Goal: Task Accomplishment & Management: Use online tool/utility

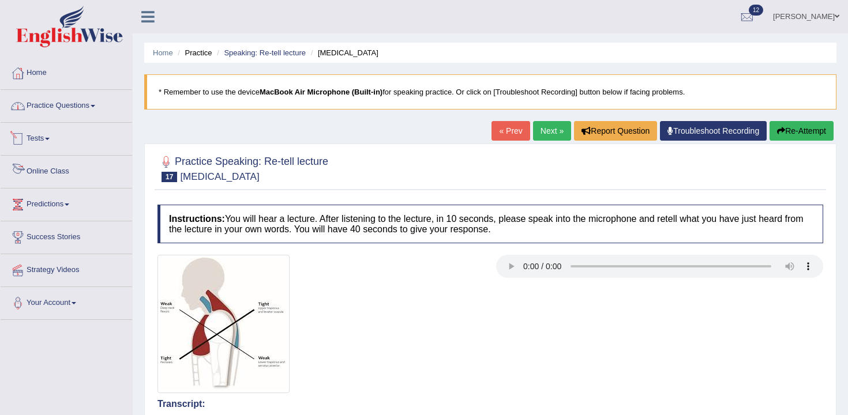
click at [78, 104] on link "Practice Questions" at bounding box center [67, 104] width 132 height 29
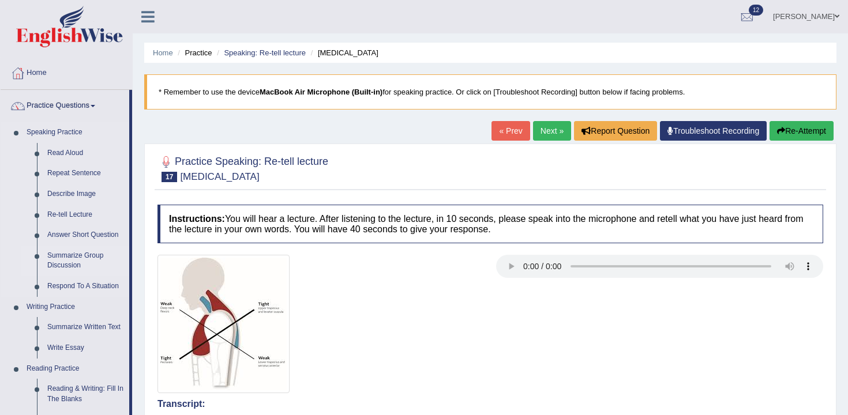
click at [89, 261] on link "Summarize Group Discussion" at bounding box center [85, 261] width 87 height 31
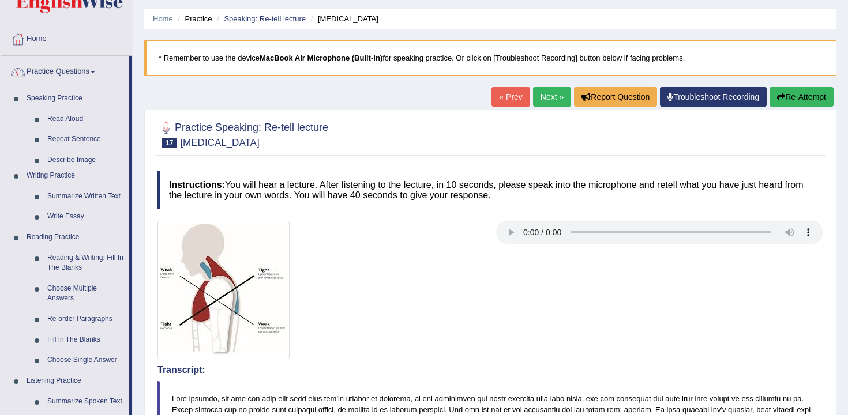
scroll to position [62, 0]
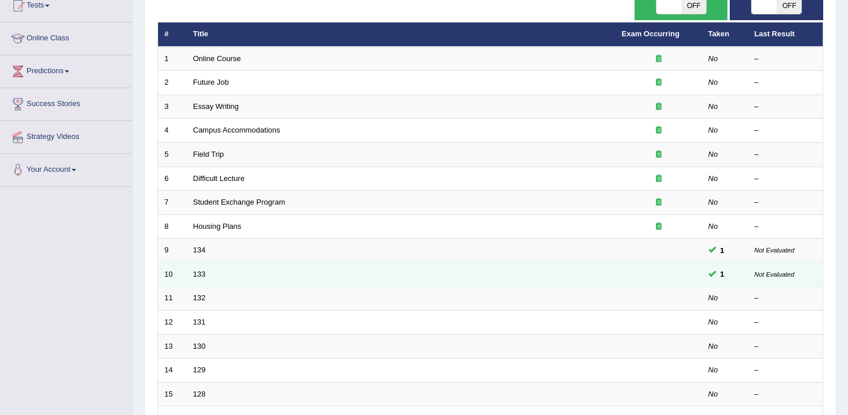
scroll to position [146, 0]
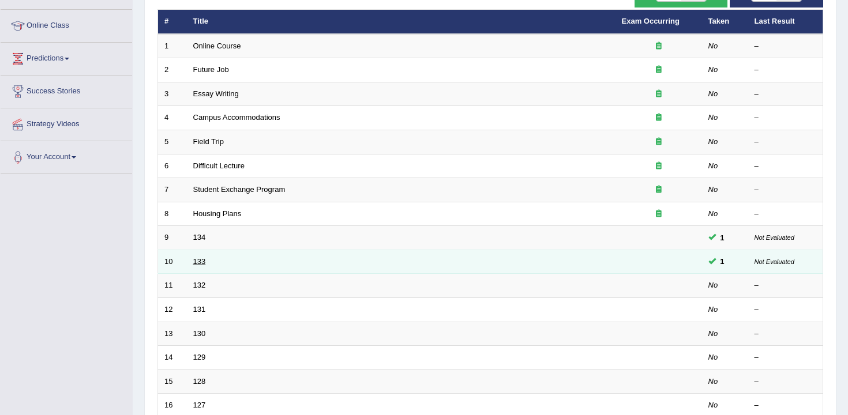
click at [200, 264] on link "133" at bounding box center [199, 261] width 13 height 9
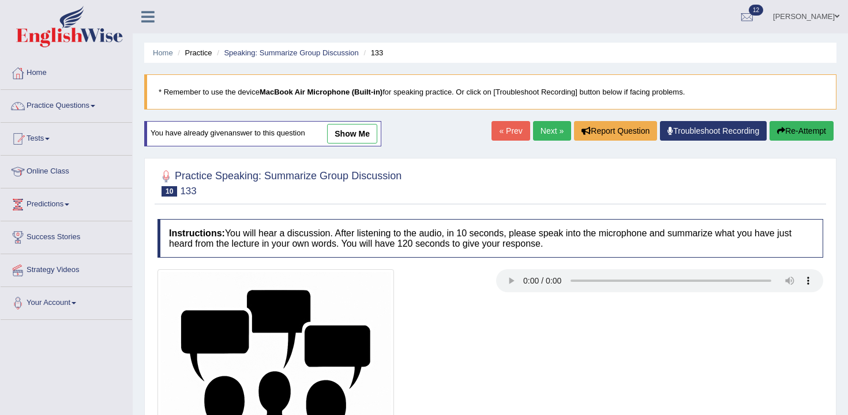
click at [361, 128] on link "show me" at bounding box center [352, 134] width 50 height 20
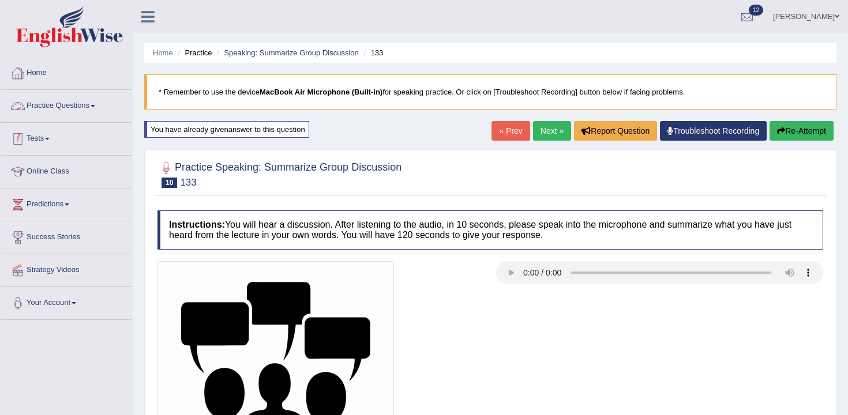
click at [47, 152] on li "Tests Take Practice Sectional Test Take Mock Test History" at bounding box center [67, 139] width 132 height 33
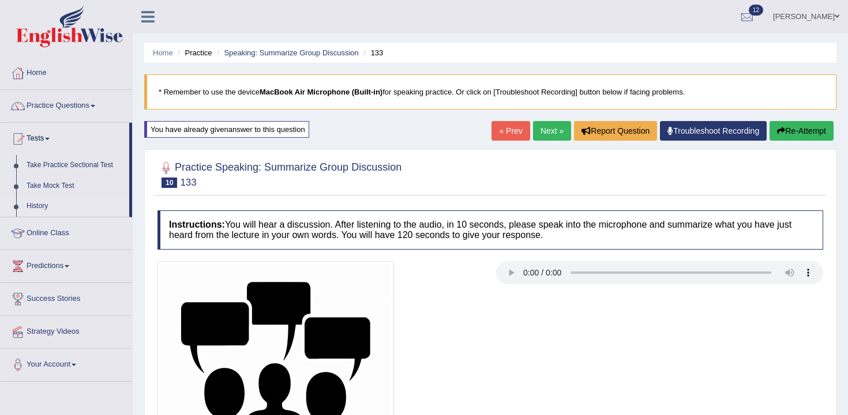
click at [44, 205] on link "History" at bounding box center [75, 206] width 108 height 21
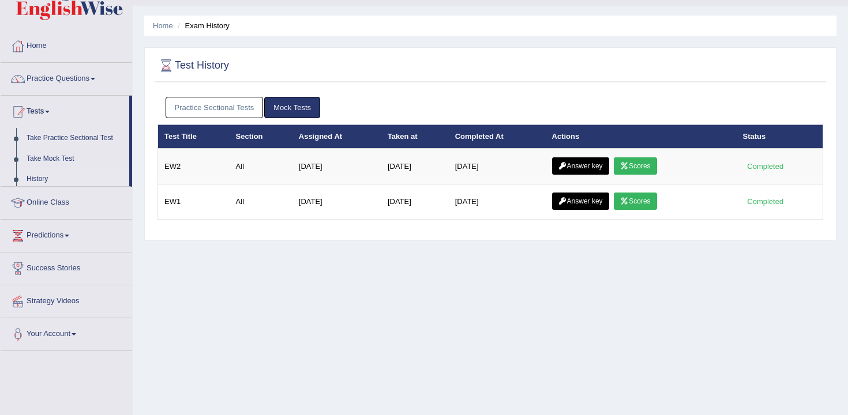
scroll to position [33, 0]
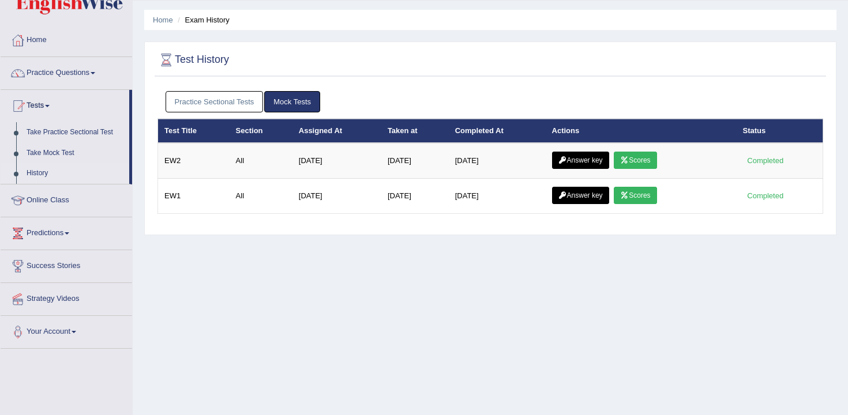
click at [235, 111] on link "Practice Sectional Tests" at bounding box center [215, 101] width 98 height 21
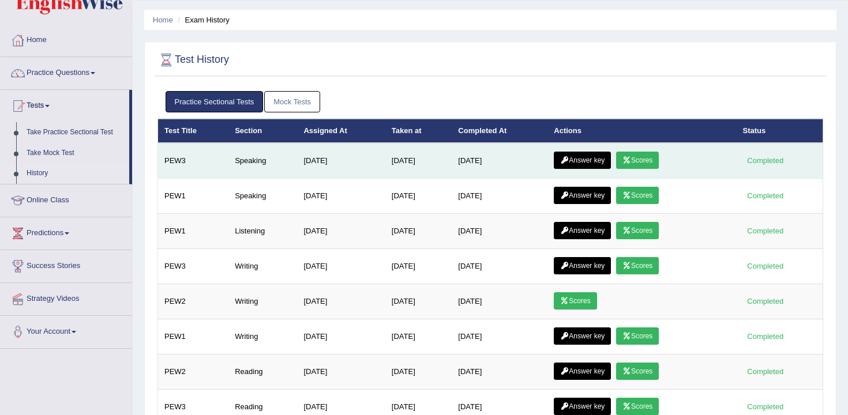
click at [645, 156] on link "Scores" at bounding box center [637, 160] width 43 height 17
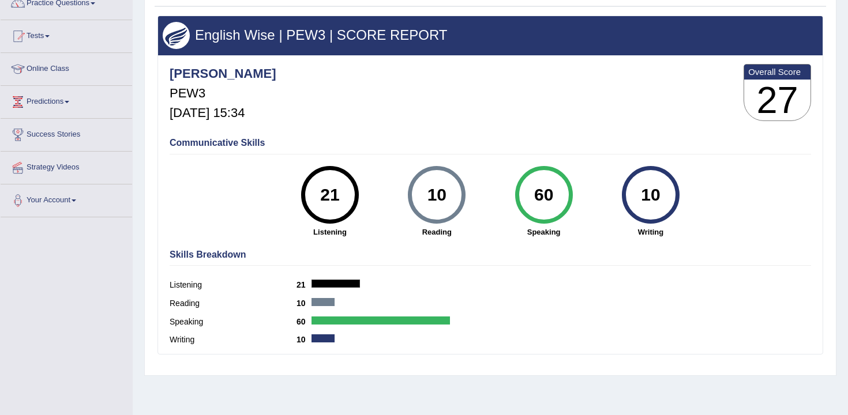
scroll to position [190, 0]
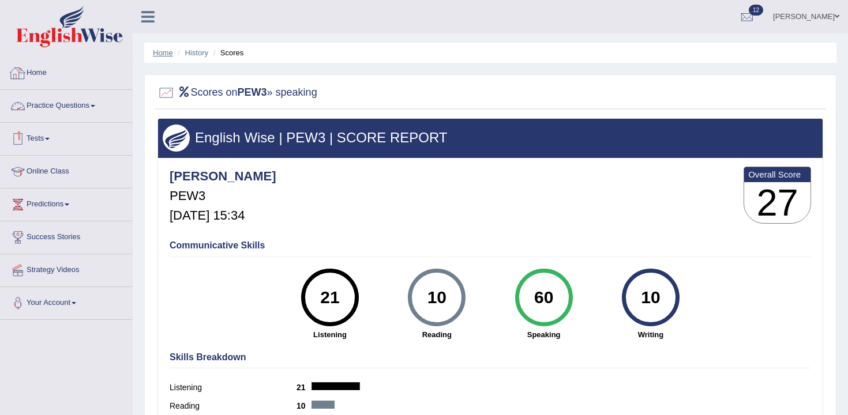
click at [159, 52] on link "Home" at bounding box center [163, 52] width 20 height 9
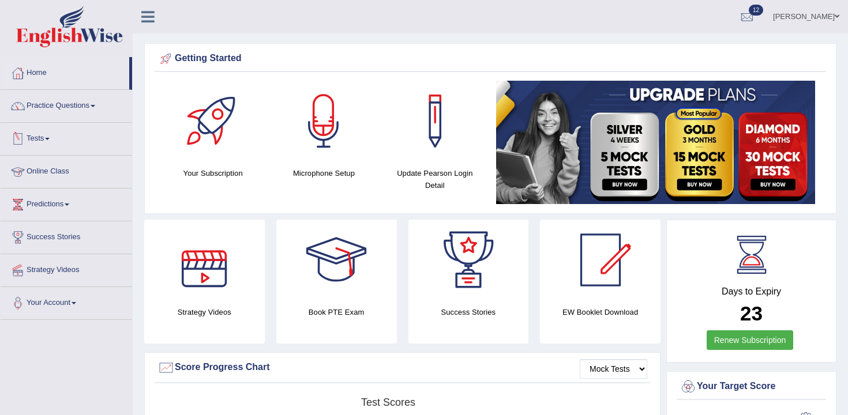
click at [57, 137] on link "Tests" at bounding box center [67, 137] width 132 height 29
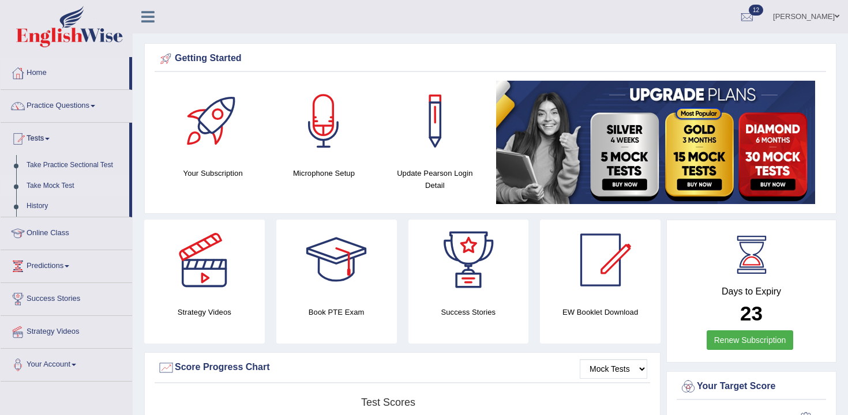
click at [54, 186] on link "Take Mock Test" at bounding box center [75, 186] width 108 height 21
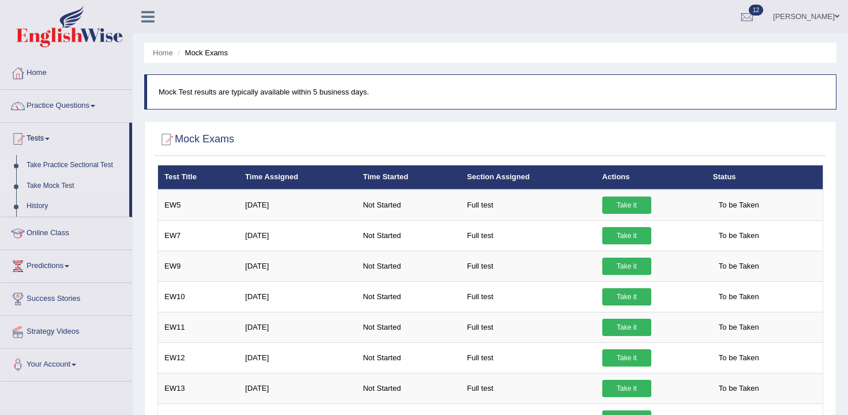
click at [32, 171] on link "Take Practice Sectional Test" at bounding box center [75, 165] width 108 height 21
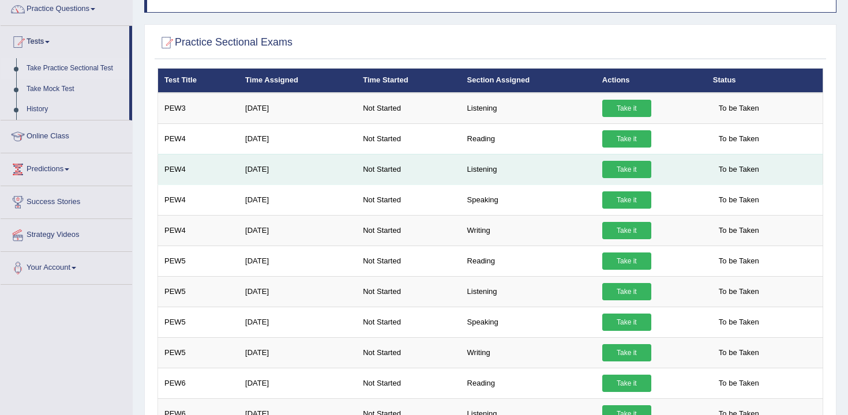
scroll to position [102, 0]
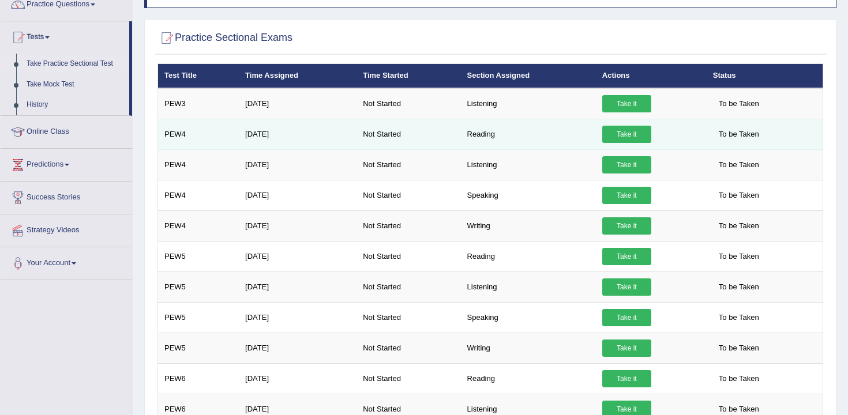
click at [621, 134] on link "Take it" at bounding box center [626, 134] width 49 height 17
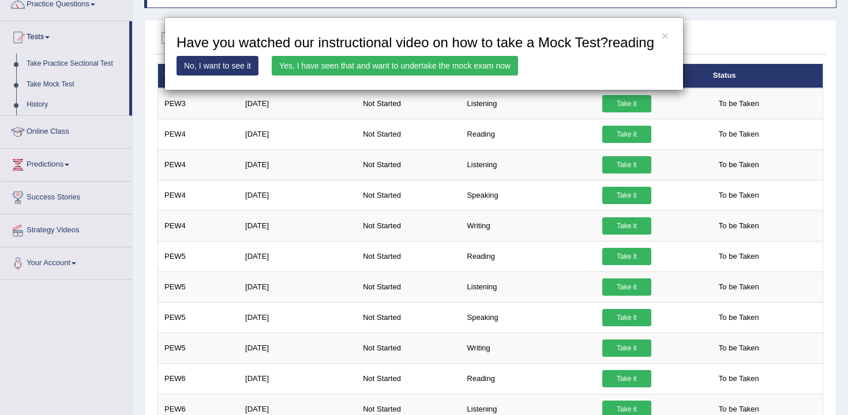
click at [367, 76] on link "Yes, I have seen that and want to undertake the mock exam now" at bounding box center [395, 66] width 246 height 20
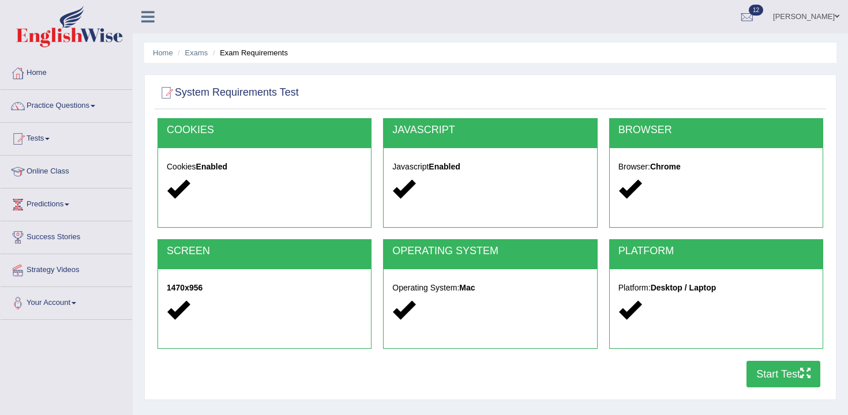
click at [754, 381] on button "Start Test" at bounding box center [783, 374] width 74 height 27
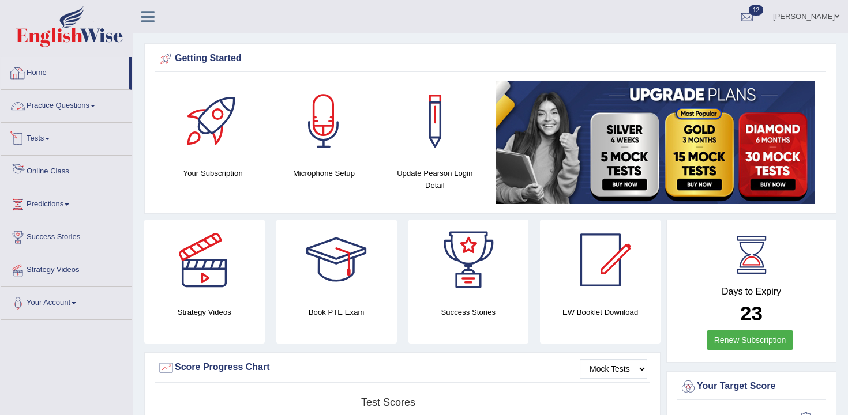
click at [65, 138] on link "Tests" at bounding box center [67, 137] width 132 height 29
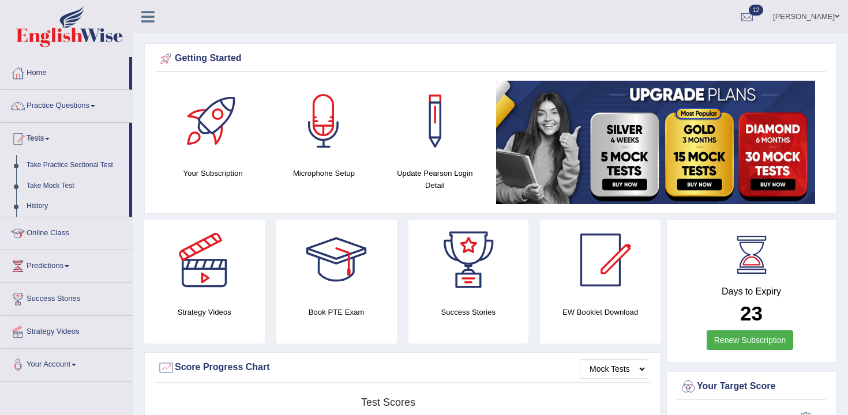
click at [50, 211] on link "History" at bounding box center [75, 206] width 108 height 21
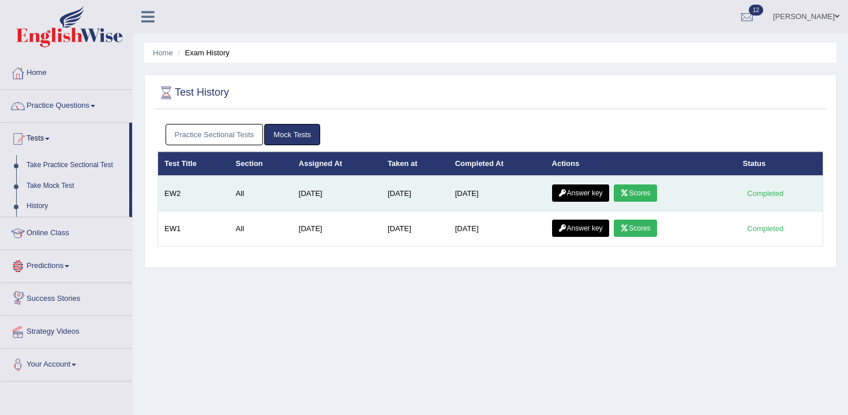
click at [594, 194] on link "Answer key" at bounding box center [580, 193] width 57 height 17
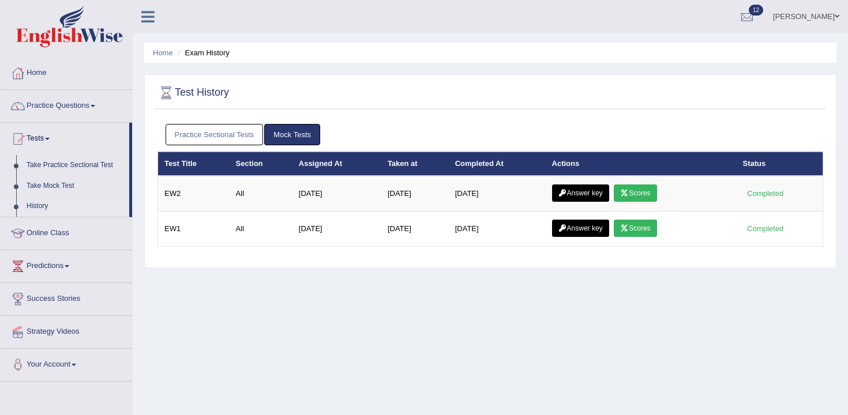
click at [230, 134] on link "Practice Sectional Tests" at bounding box center [215, 134] width 98 height 21
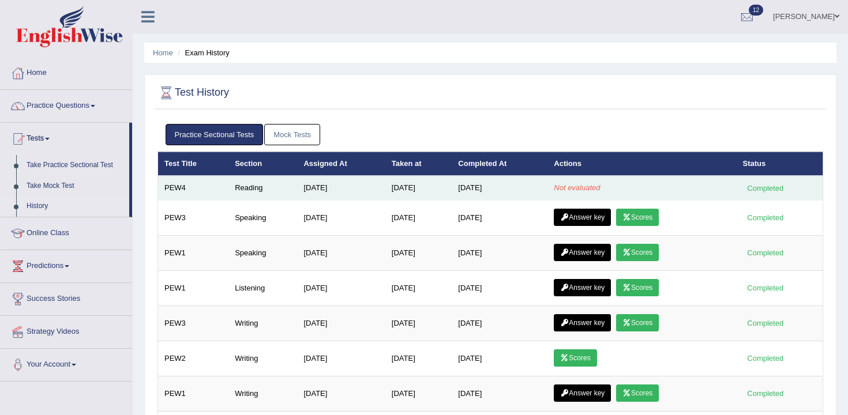
click at [554, 182] on td "Not evaluated" at bounding box center [641, 188] width 189 height 24
